Goal: Task Accomplishment & Management: Manage account settings

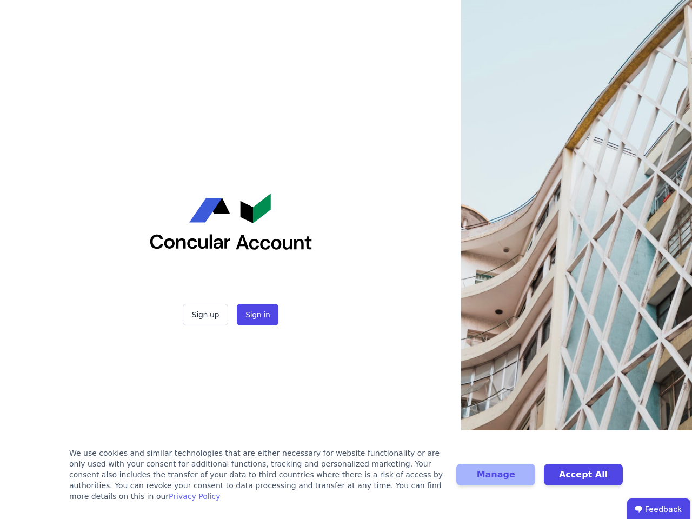
click at [346, 260] on div "Sign up Sign in" at bounding box center [231, 259] width 270 height 519
click at [207, 315] on button "Sign up" at bounding box center [205, 315] width 45 height 22
click at [256, 315] on button "Sign in" at bounding box center [258, 315] width 42 height 22
click at [346, 480] on div "We use cookies and similar technologies that are either necessary for website f…" at bounding box center [256, 475] width 374 height 54
click at [496, 480] on button "Manage" at bounding box center [495, 475] width 79 height 22
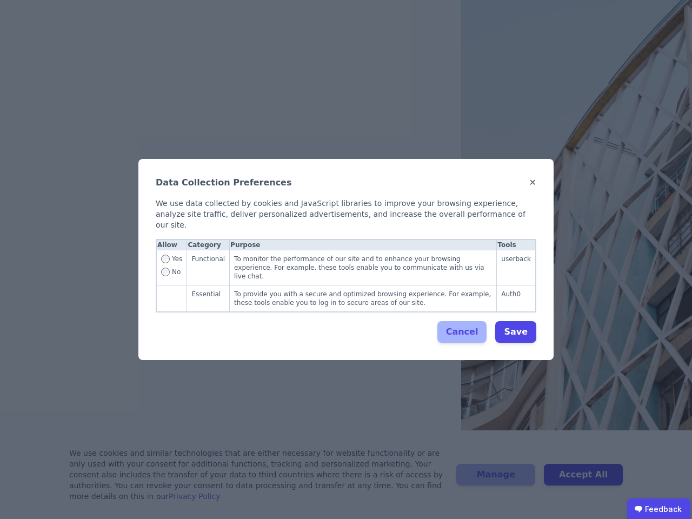
click at [584, 480] on div "Data Collection Preferences ✕ We use data collected by cookies and JavaScript l…" at bounding box center [346, 259] width 692 height 519
click at [659, 509] on ubdiv "Feedback" at bounding box center [658, 510] width 63 height 22
